Goal: Transaction & Acquisition: Purchase product/service

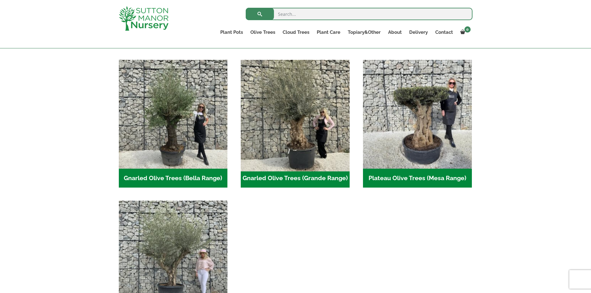
click at [303, 158] on img "Visit product category Gnarled Olive Trees (Grande Range)" at bounding box center [295, 114] width 114 height 114
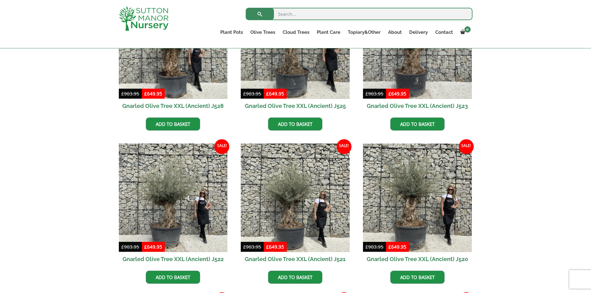
scroll to position [217, 0]
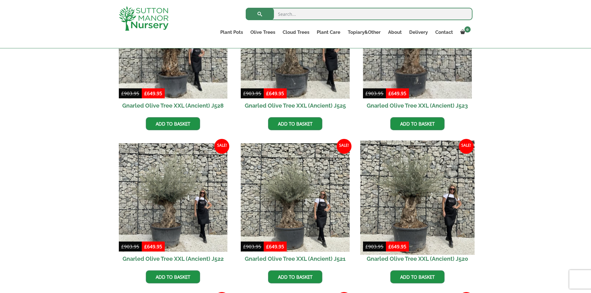
click at [417, 221] on img at bounding box center [417, 198] width 114 height 114
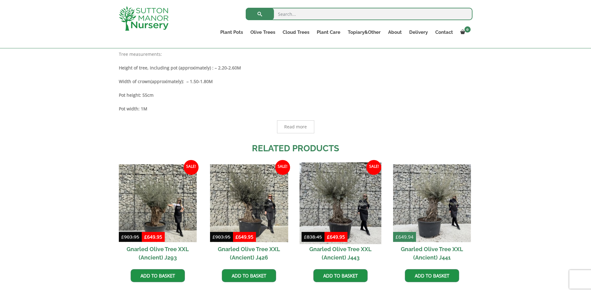
scroll to position [341, 0]
